Goal: Find specific page/section: Find specific page/section

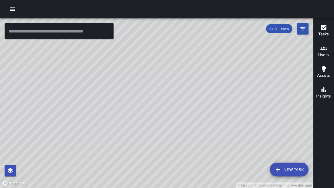
click at [23, 8] on div at bounding box center [167, 9] width 334 height 18
click at [41, 4] on div at bounding box center [167, 9] width 334 height 18
click at [54, 17] on div at bounding box center [167, 9] width 334 height 18
drag, startPoint x: 82, startPoint y: 13, endPoint x: 81, endPoint y: 8, distance: 5.2
click at [81, 8] on div at bounding box center [167, 9] width 334 height 18
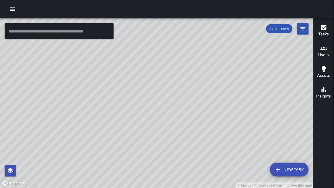
drag, startPoint x: 82, startPoint y: 156, endPoint x: 84, endPoint y: 0, distance: 156.0
click at [84, 0] on div at bounding box center [167, 9] width 334 height 18
click at [81, 1] on div at bounding box center [167, 9] width 334 height 18
click at [13, 10] on icon "button" at bounding box center [12, 8] width 5 height 3
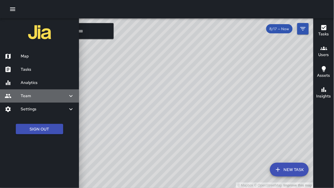
click at [27, 97] on h6 "Team" at bounding box center [44, 96] width 47 height 6
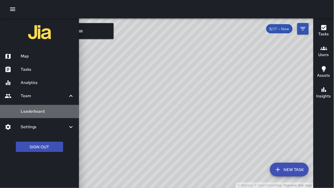
click at [41, 108] on link "Leaderboard" at bounding box center [39, 111] width 79 height 13
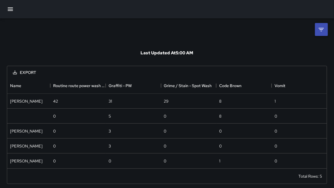
scroll to position [90, 320]
click at [320, 30] on icon at bounding box center [321, 29] width 7 height 7
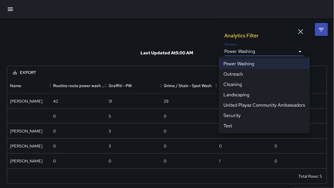
click at [240, 51] on body "**********" at bounding box center [167, 95] width 334 height 190
click at [233, 85] on li "Cleaning" at bounding box center [264, 84] width 91 height 10
type input "**********"
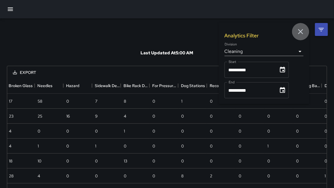
click at [301, 32] on icon "button" at bounding box center [300, 31] width 5 height 5
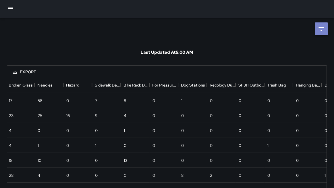
click at [321, 35] on li at bounding box center [321, 28] width 13 height 13
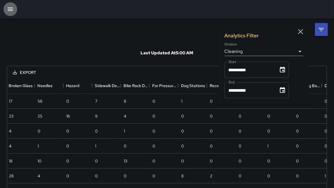
click at [7, 9] on icon "button" at bounding box center [10, 9] width 7 height 7
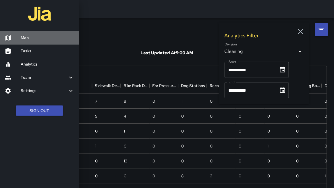
click at [24, 37] on h6 "Map" at bounding box center [48, 38] width 54 height 6
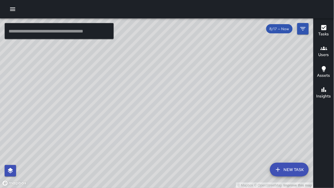
drag, startPoint x: 61, startPoint y: 62, endPoint x: 75, endPoint y: 62, distance: 13.8
click at [75, 62] on div "© Mapbox © OpenStreetMap Improve this map" at bounding box center [156, 103] width 313 height 170
drag, startPoint x: 73, startPoint y: 62, endPoint x: 71, endPoint y: 67, distance: 5.7
click at [71, 67] on div "© Mapbox © OpenStreetMap Improve this map" at bounding box center [156, 103] width 313 height 170
